Goal: Task Accomplishment & Management: Complete application form

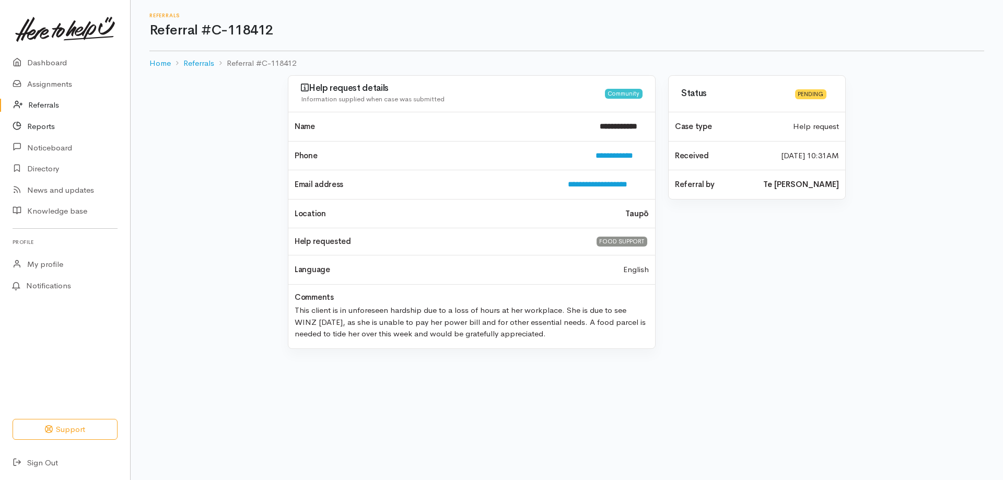
click at [50, 122] on link "Reports" at bounding box center [65, 126] width 130 height 21
click at [49, 106] on link "Referrals" at bounding box center [65, 105] width 130 height 21
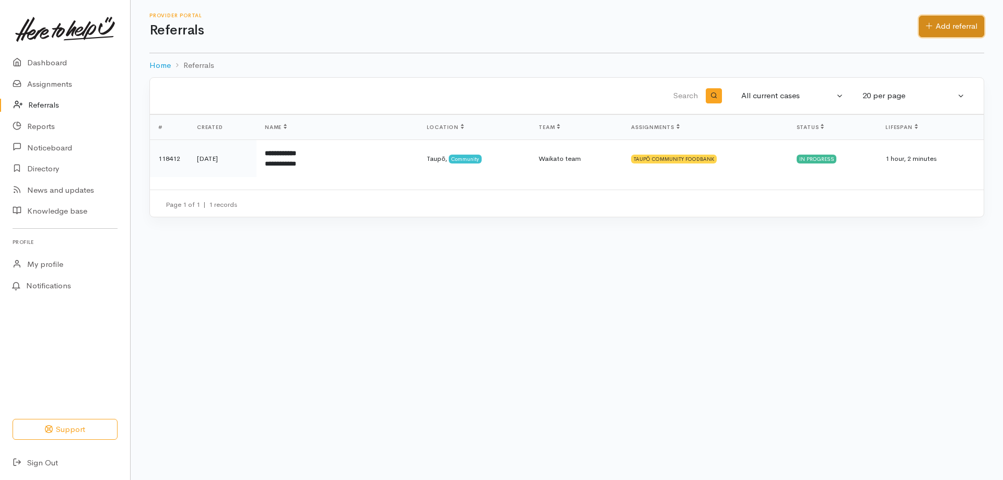
click at [937, 21] on link "Add referral" at bounding box center [951, 26] width 65 height 21
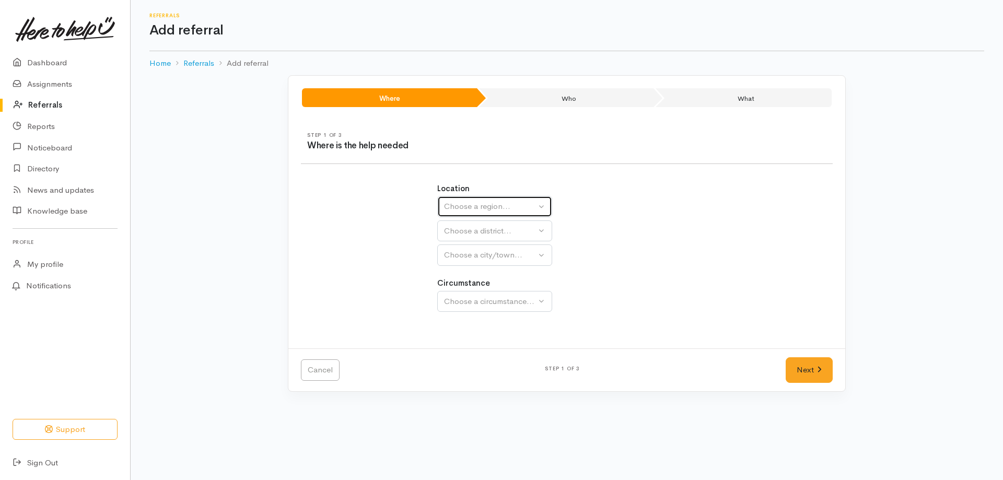
click at [487, 204] on div "Choose a region..." at bounding box center [490, 207] width 92 height 12
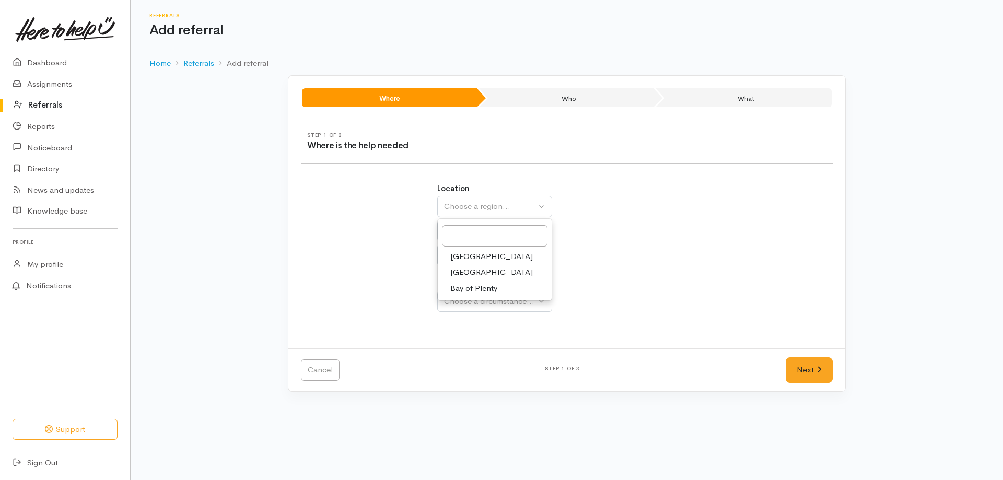
click at [467, 268] on span "[GEOGRAPHIC_DATA]" at bounding box center [491, 272] width 83 height 12
select select "3"
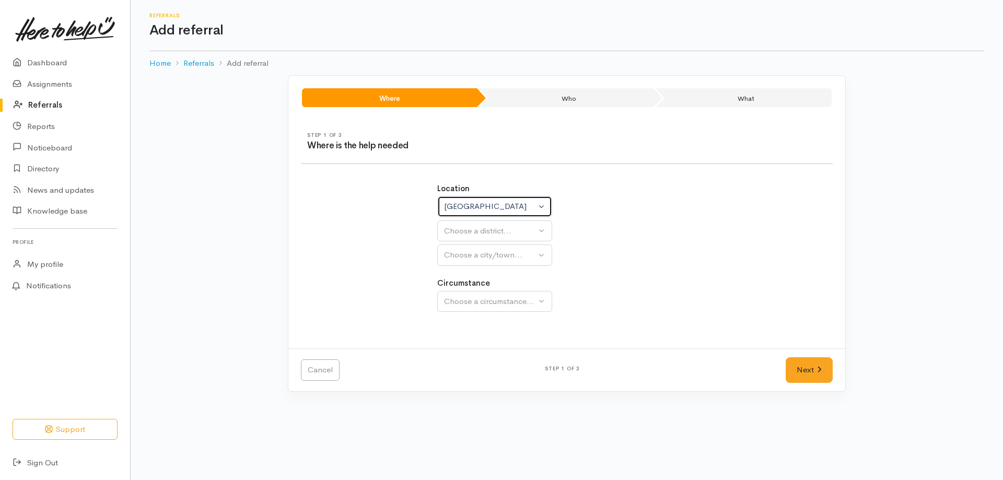
select select
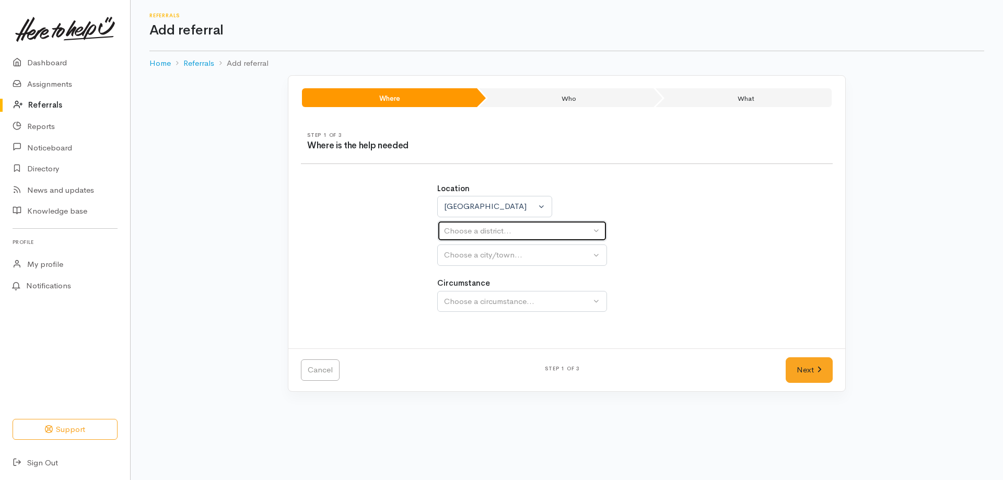
click at [488, 235] on div "Choose a district..." at bounding box center [517, 231] width 147 height 12
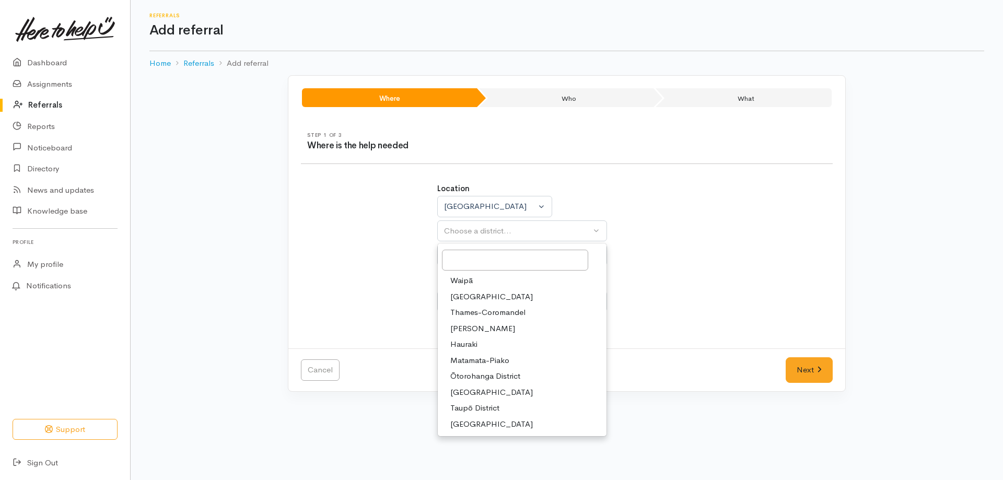
click at [476, 404] on span "Taupō District" at bounding box center [474, 408] width 49 height 12
select select "14"
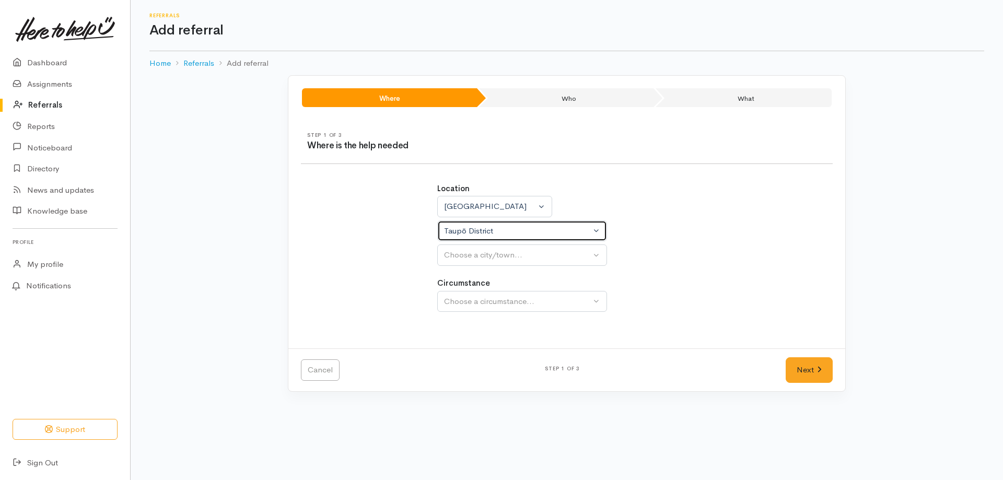
select select
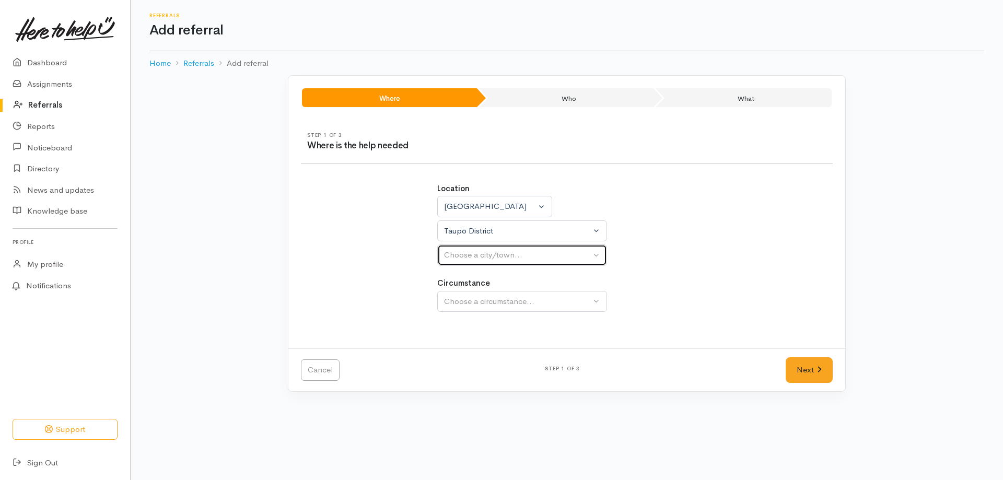
click at [504, 257] on div "Choose a city/town..." at bounding box center [517, 255] width 147 height 12
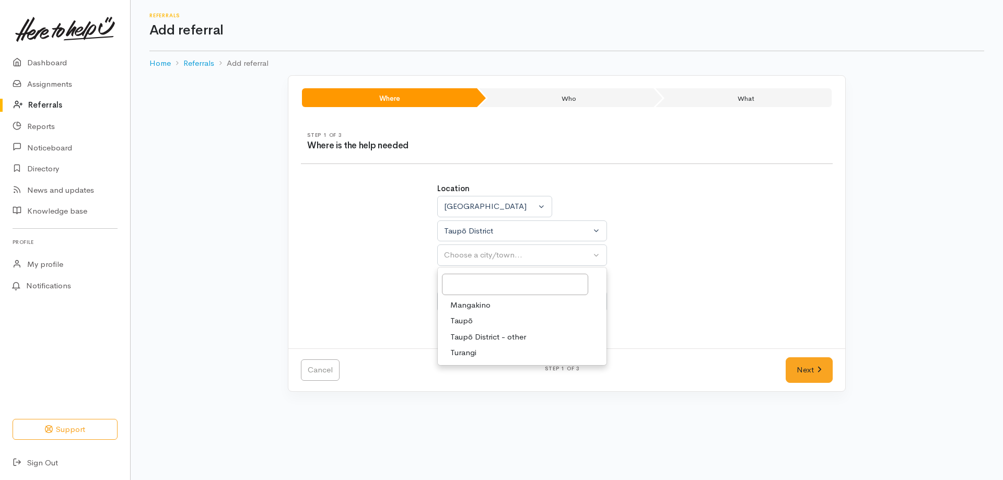
click at [467, 319] on span "Taupō" at bounding box center [461, 321] width 22 height 12
select select "183"
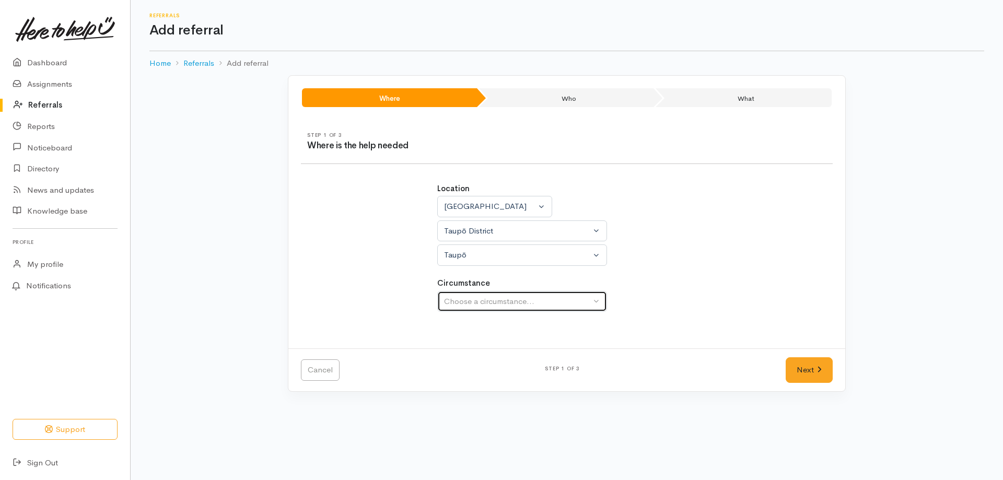
click at [473, 309] on button "Choose a circumstance..." at bounding box center [522, 301] width 170 height 21
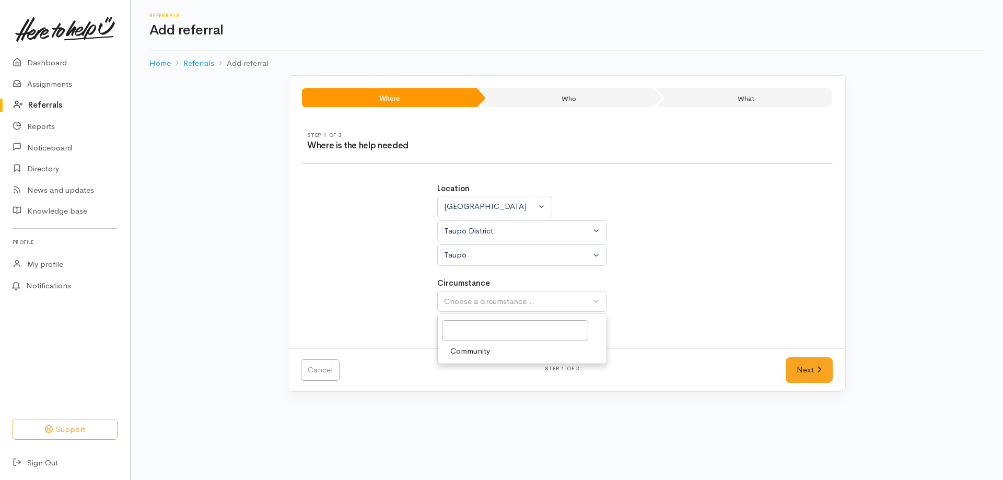
click at [475, 349] on span "Community" at bounding box center [470, 351] width 40 height 12
select select "2"
click at [795, 363] on link "Next" at bounding box center [809, 370] width 47 height 26
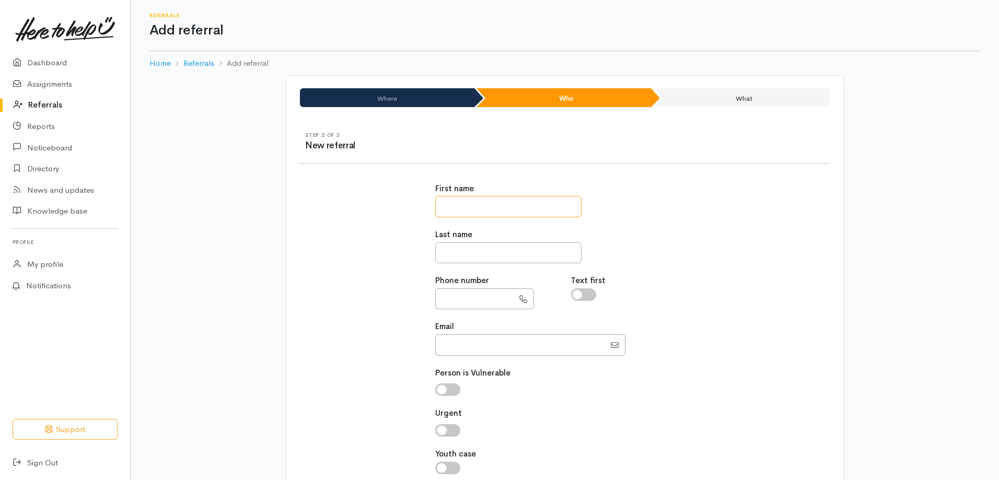
click at [515, 207] on input "text" at bounding box center [508, 206] width 146 height 21
type input "********"
click at [504, 249] on input "text" at bounding box center [508, 252] width 146 height 21
type input "****"
click at [492, 298] on input "text" at bounding box center [474, 298] width 78 height 21
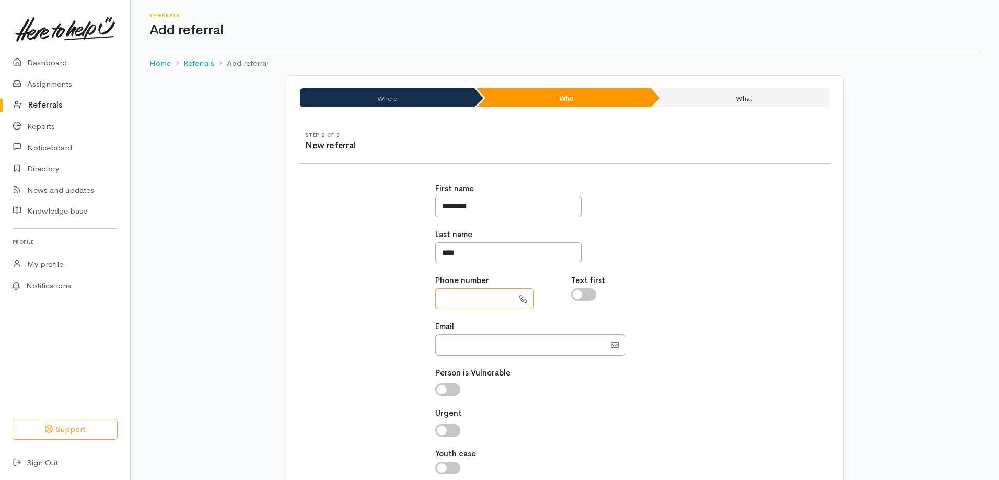
paste input "**********"
type input "**********"
click at [457, 352] on input "Email" at bounding box center [520, 344] width 170 height 21
paste input "consuelokhan18@gmail.com"
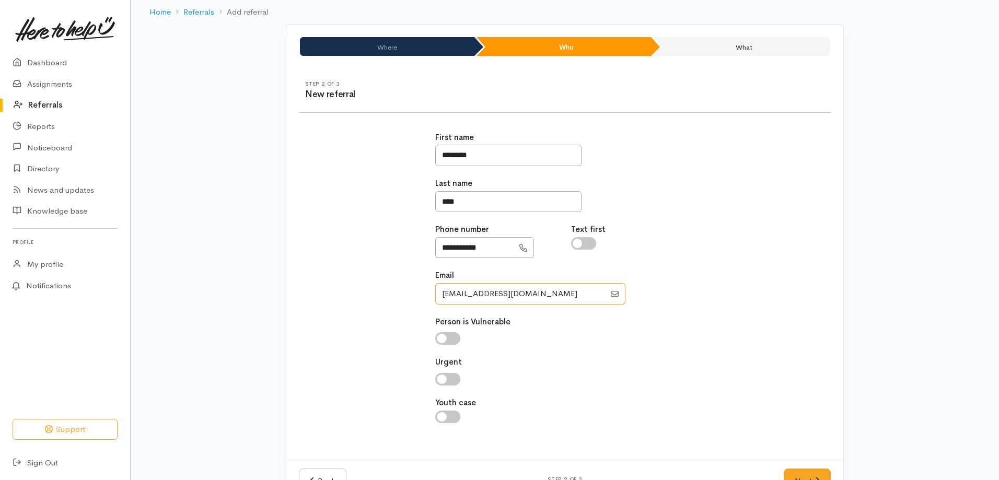
scroll to position [86, 0]
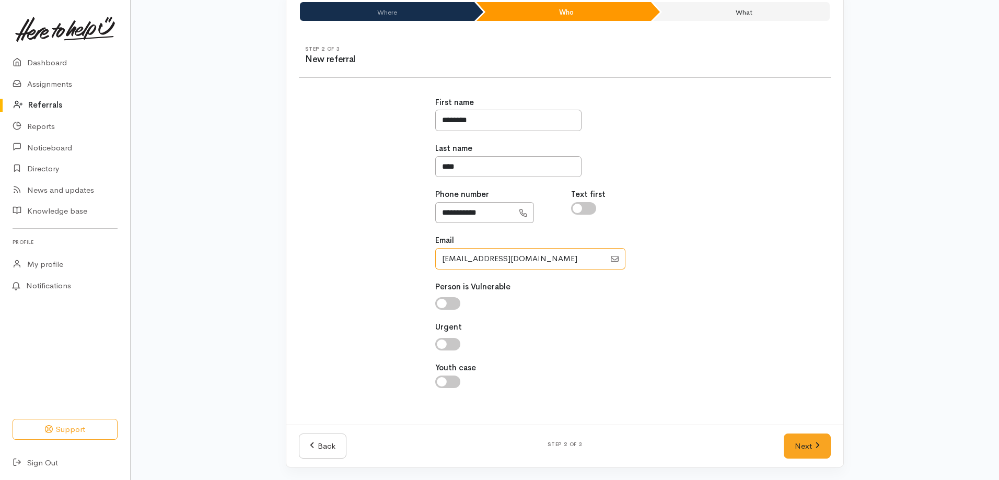
type input "consuelokhan18@gmail.com"
click at [440, 307] on input "checkbox" at bounding box center [447, 303] width 25 height 13
checkbox input "true"
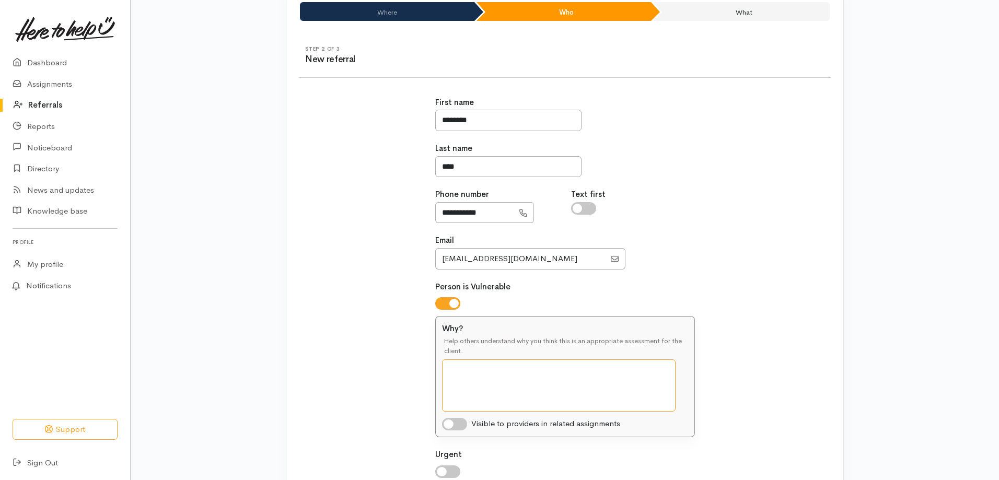
click at [456, 360] on textarea "Why?" at bounding box center [559, 385] width 234 height 52
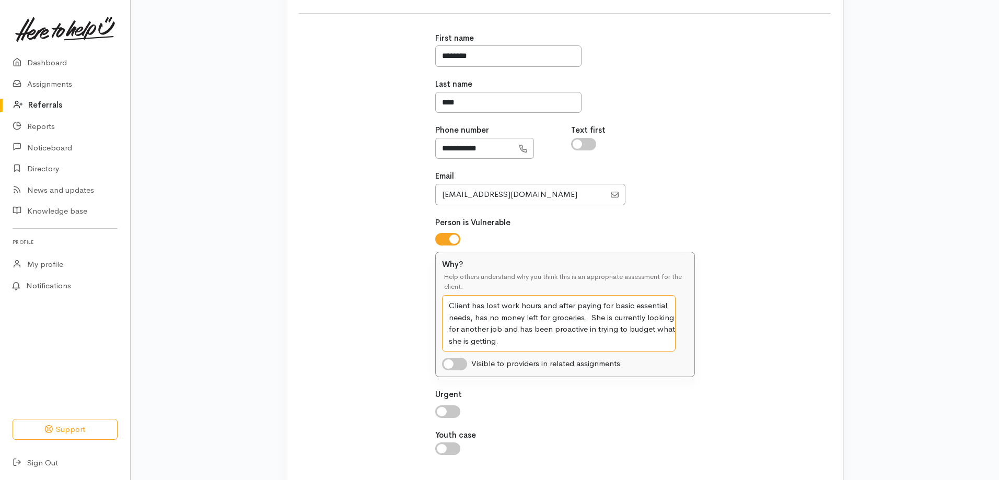
scroll to position [218, 0]
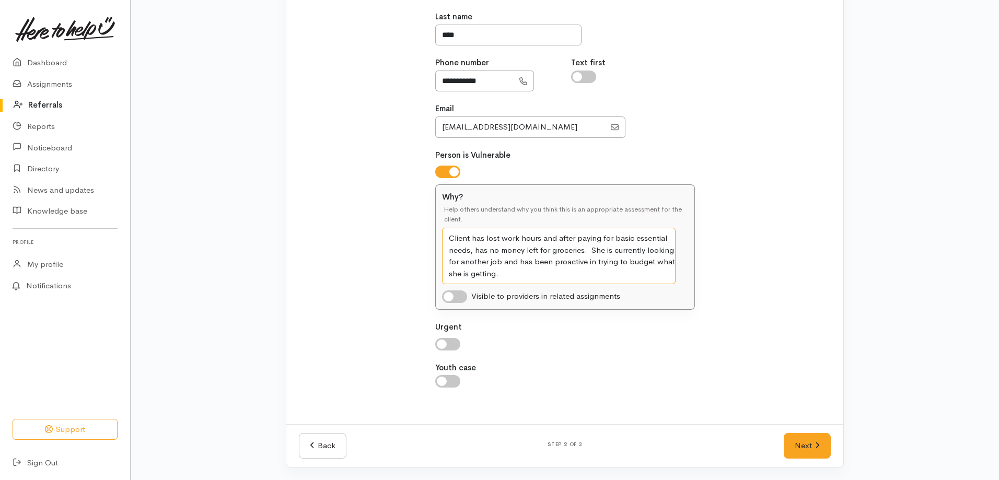
type textarea "Client has lost work hours and after paying for basic essential needs, has no m…"
click at [450, 293] on input "checkbox" at bounding box center [454, 296] width 25 height 13
checkbox input "true"
click at [438, 345] on input "checkbox" at bounding box center [447, 344] width 25 height 13
checkbox input "true"
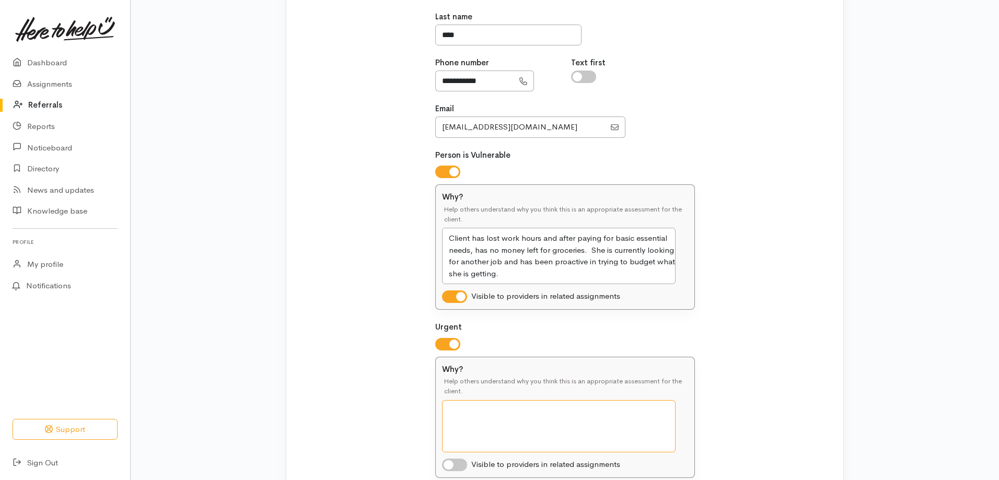
click at [454, 410] on textarea "Why?" at bounding box center [559, 426] width 234 height 52
type textarea "S"
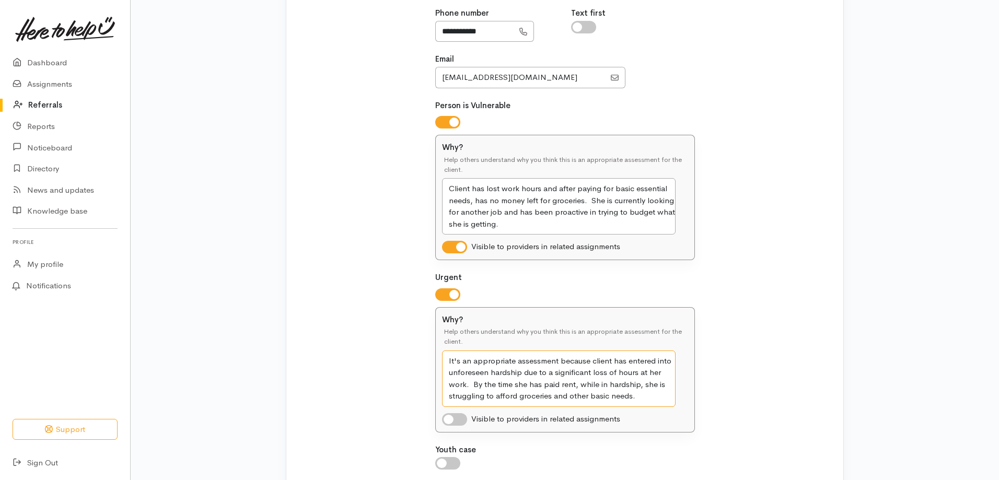
scroll to position [349, 0]
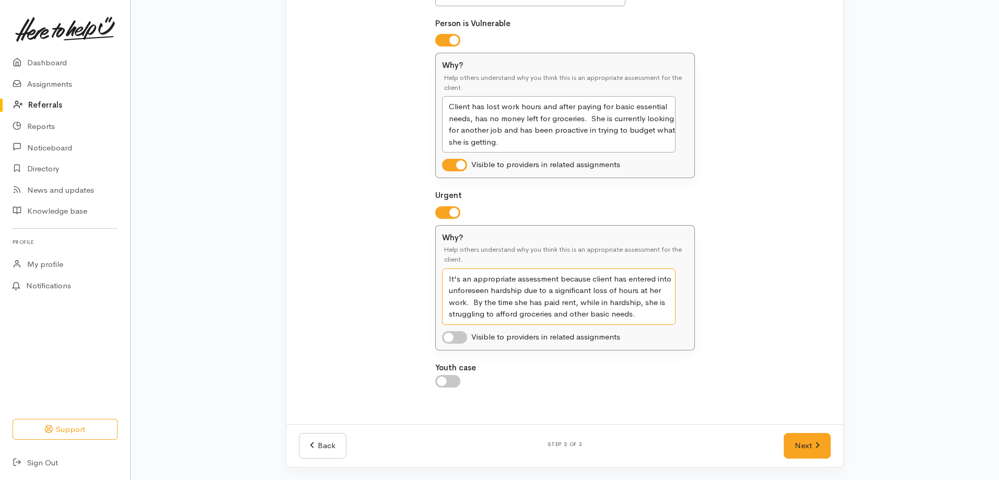
type textarea "It's an appropriate assessment because client has entered into unforeseen hards…"
click at [449, 337] on input "checkbox" at bounding box center [454, 337] width 25 height 13
checkbox input "true"
click at [803, 447] on link "Next" at bounding box center [807, 446] width 47 height 26
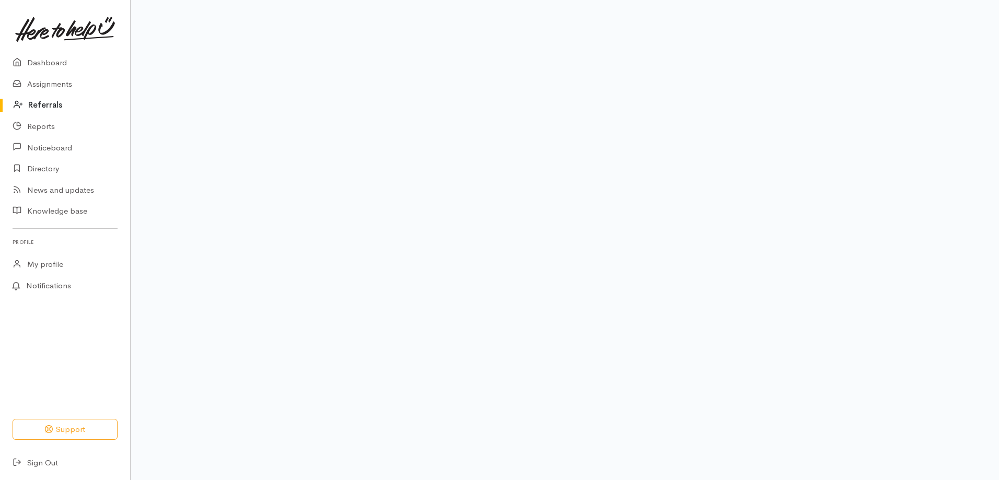
scroll to position [66, 0]
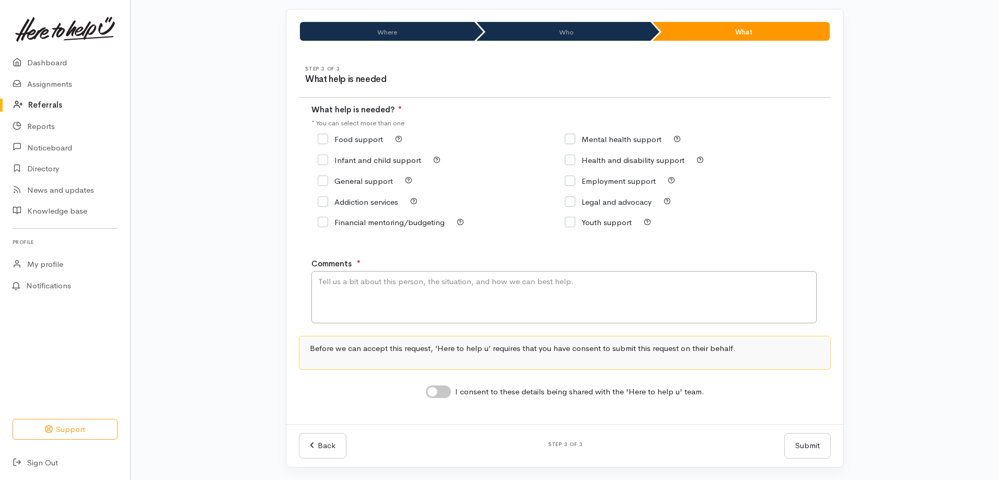
click at [327, 137] on input "Food support" at bounding box center [350, 139] width 65 height 8
checkbox input "true"
click at [339, 293] on textarea "Comments" at bounding box center [563, 297] width 505 height 52
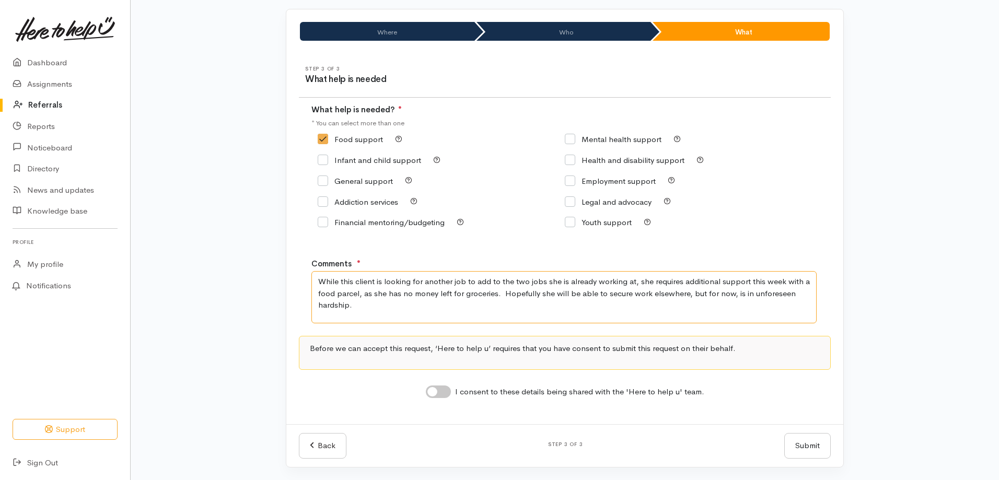
type textarea "While this client is looking for another job to add to the two jobs she is alre…"
click at [430, 392] on input "I consent to these details being shared with the 'Here to help u' team." at bounding box center [438, 392] width 25 height 13
checkbox input "true"
click at [805, 435] on button "Submit" at bounding box center [807, 446] width 46 height 26
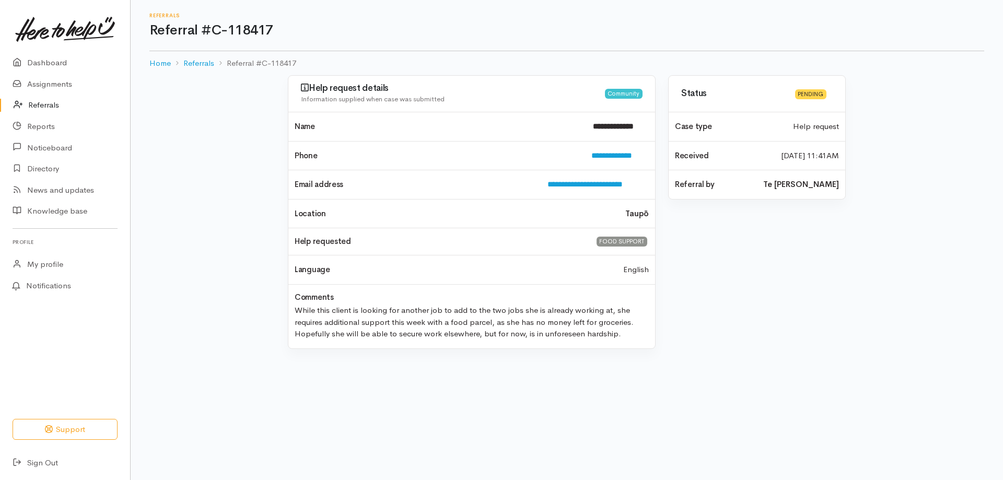
click at [704, 25] on h1 "Referral #C-118417" at bounding box center [566, 30] width 835 height 15
